Goal: Information Seeking & Learning: Learn about a topic

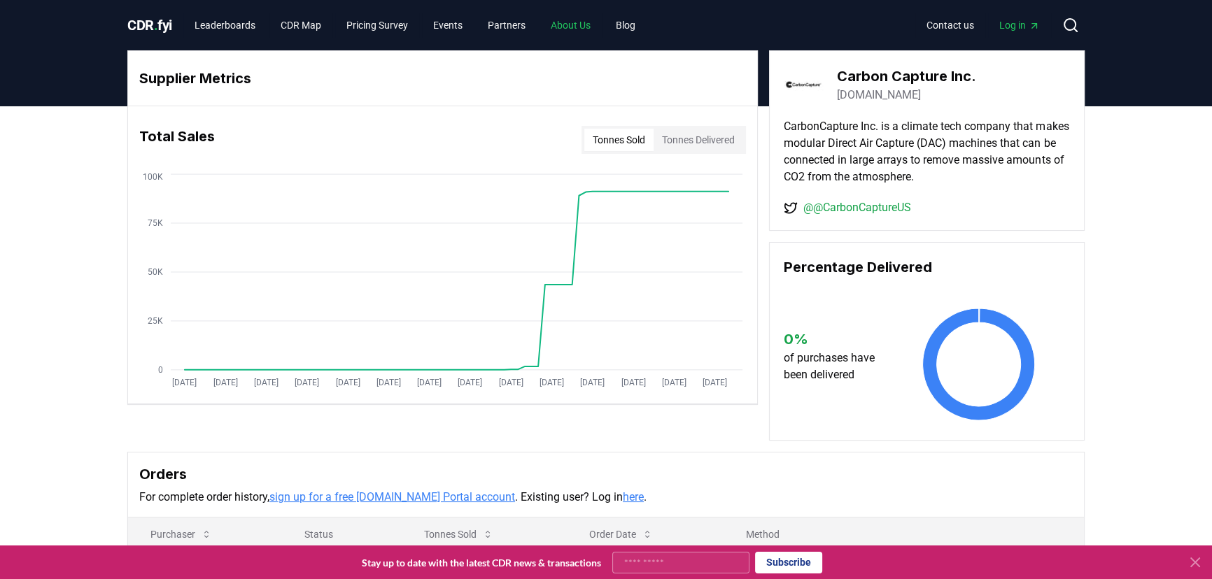
click at [583, 24] on link "About Us" at bounding box center [570, 25] width 62 height 25
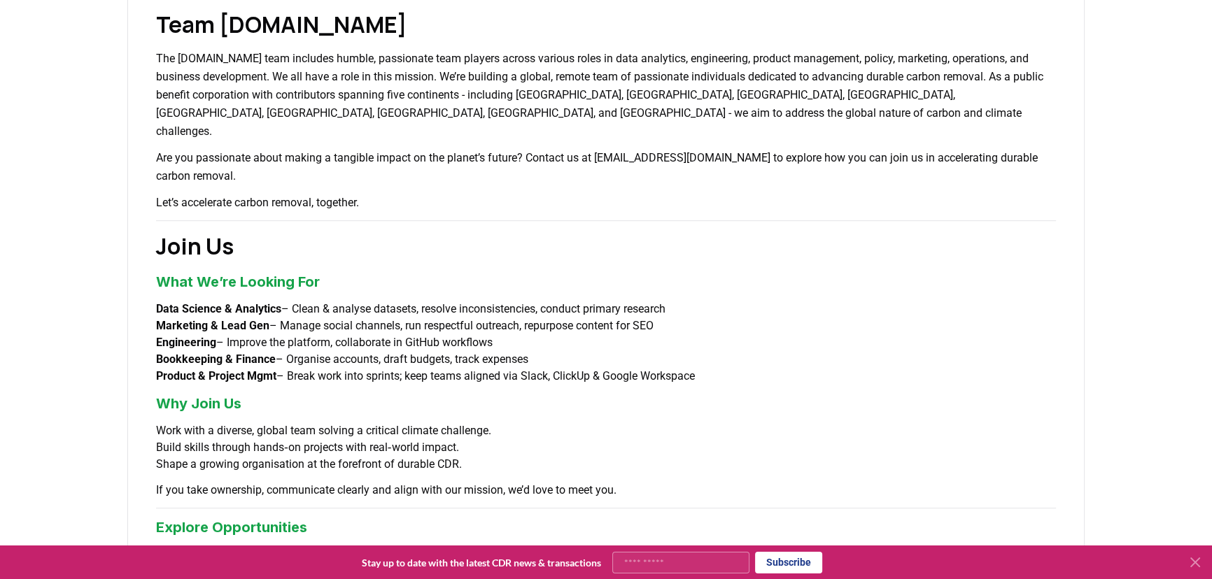
scroll to position [890, 0]
